Goal: Information Seeking & Learning: Check status

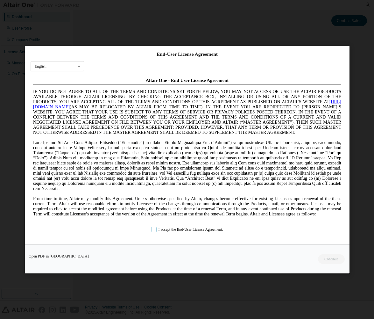
click at [151, 232] on label "I accept the End-User License Agreement." at bounding box center [187, 228] width 72 height 5
click at [329, 261] on button "Continue" at bounding box center [331, 259] width 27 height 10
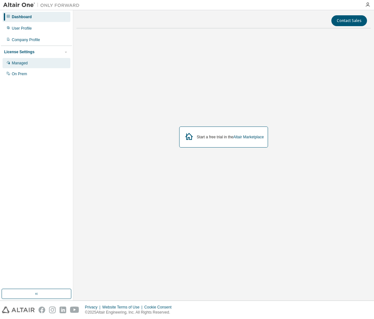
click at [27, 64] on div "Managed" at bounding box center [20, 63] width 16 height 5
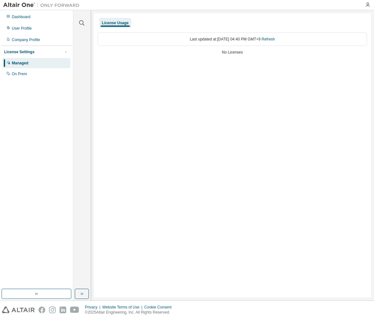
click at [29, 63] on div "Managed" at bounding box center [37, 63] width 68 height 10
click at [120, 20] on div "License Usage" at bounding box center [115, 22] width 27 height 5
click at [33, 18] on div "Dashboard" at bounding box center [37, 17] width 68 height 10
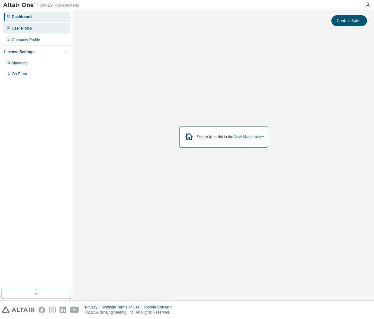
click at [35, 30] on div "User Profile" at bounding box center [37, 28] width 68 height 10
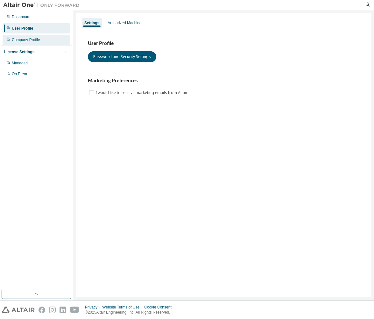
click at [39, 42] on div "Company Profile" at bounding box center [37, 40] width 68 height 10
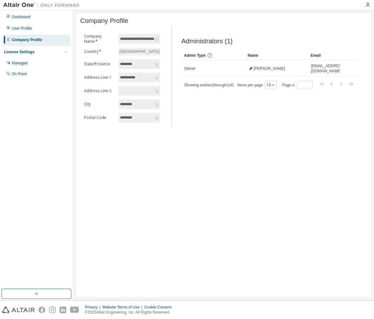
click at [238, 210] on div "**********" at bounding box center [223, 155] width 295 height 284
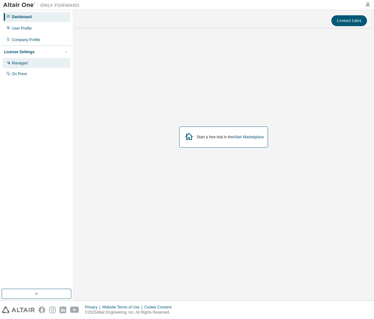
click at [16, 63] on div "Managed" at bounding box center [20, 63] width 16 height 5
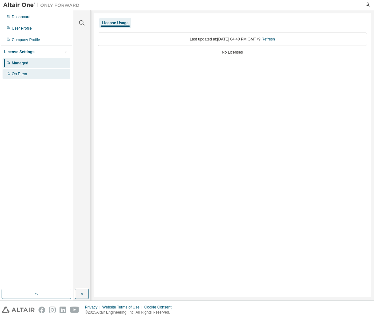
click at [32, 74] on div "On Prem" at bounding box center [37, 74] width 68 height 10
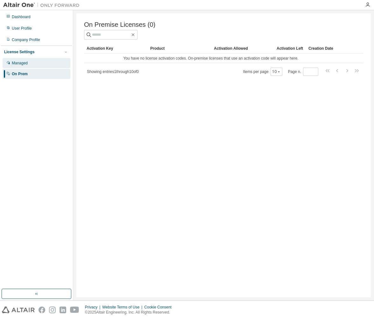
click at [25, 62] on div "Managed" at bounding box center [20, 63] width 16 height 5
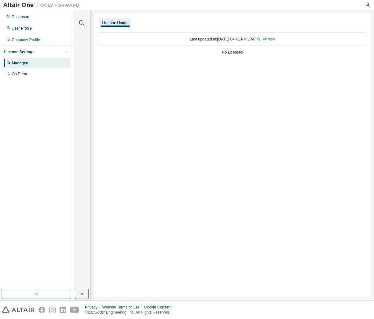
click at [275, 38] on link "Refresh" at bounding box center [268, 39] width 13 height 4
click at [119, 21] on div "License Usage" at bounding box center [115, 22] width 27 height 5
click at [124, 22] on div "License Usage" at bounding box center [115, 22] width 27 height 5
click at [31, 65] on div "Managed" at bounding box center [37, 63] width 68 height 10
click at [32, 17] on div "Dashboard" at bounding box center [37, 17] width 68 height 10
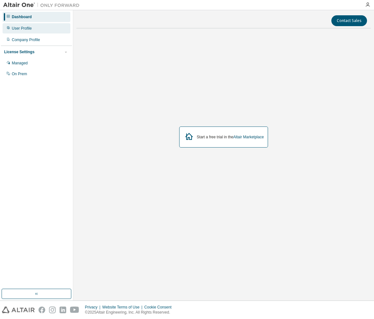
click at [26, 32] on div "User Profile" at bounding box center [37, 28] width 68 height 10
